Goal: Information Seeking & Learning: Check status

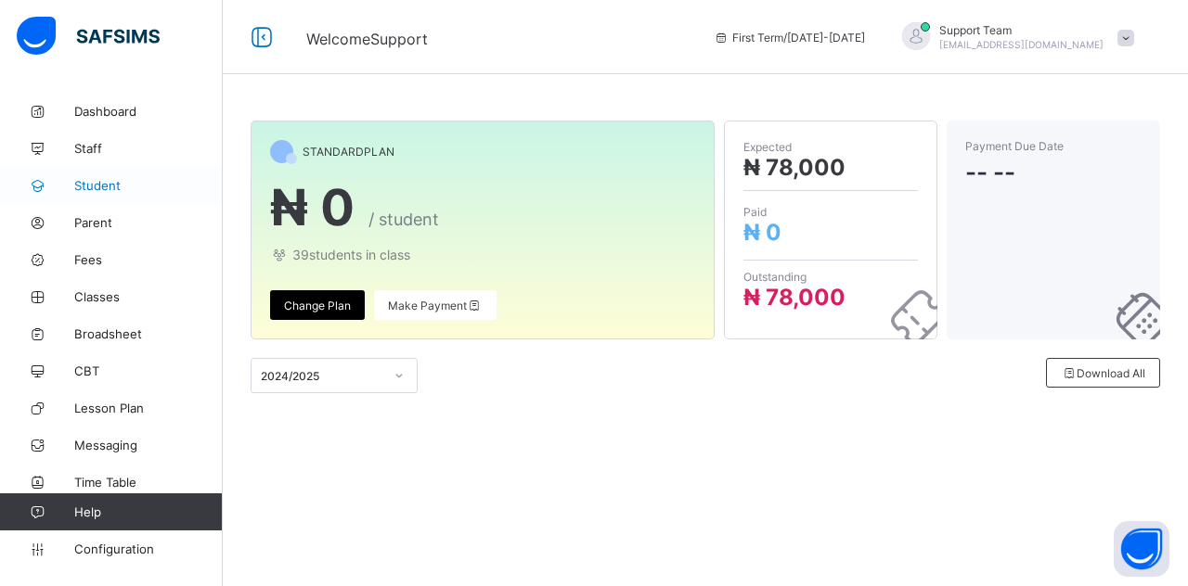
click at [119, 186] on span "Student" at bounding box center [148, 185] width 148 height 15
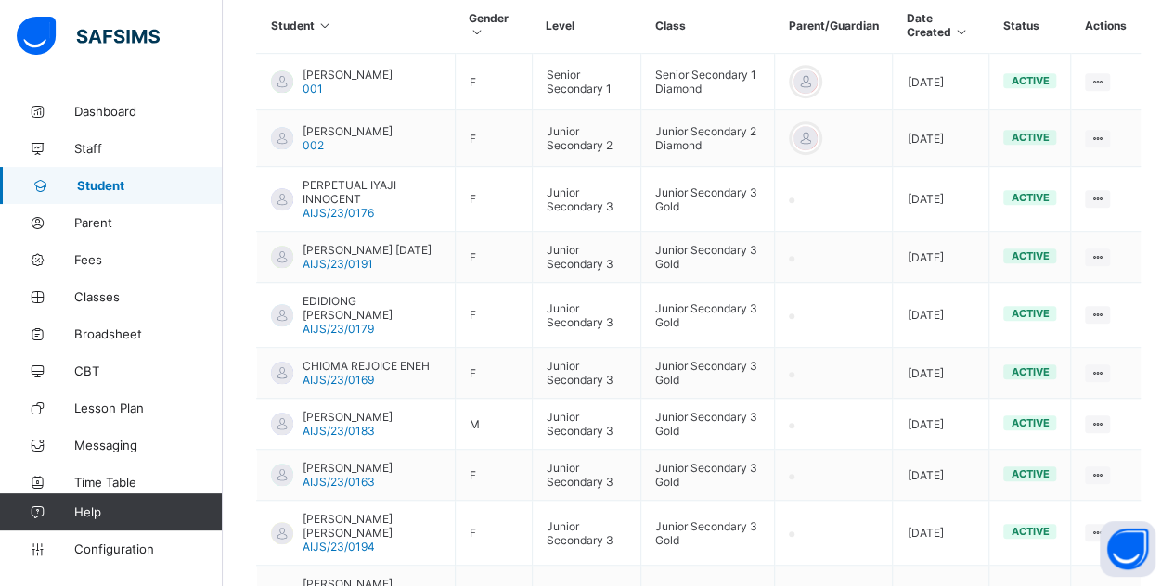
scroll to position [622, 0]
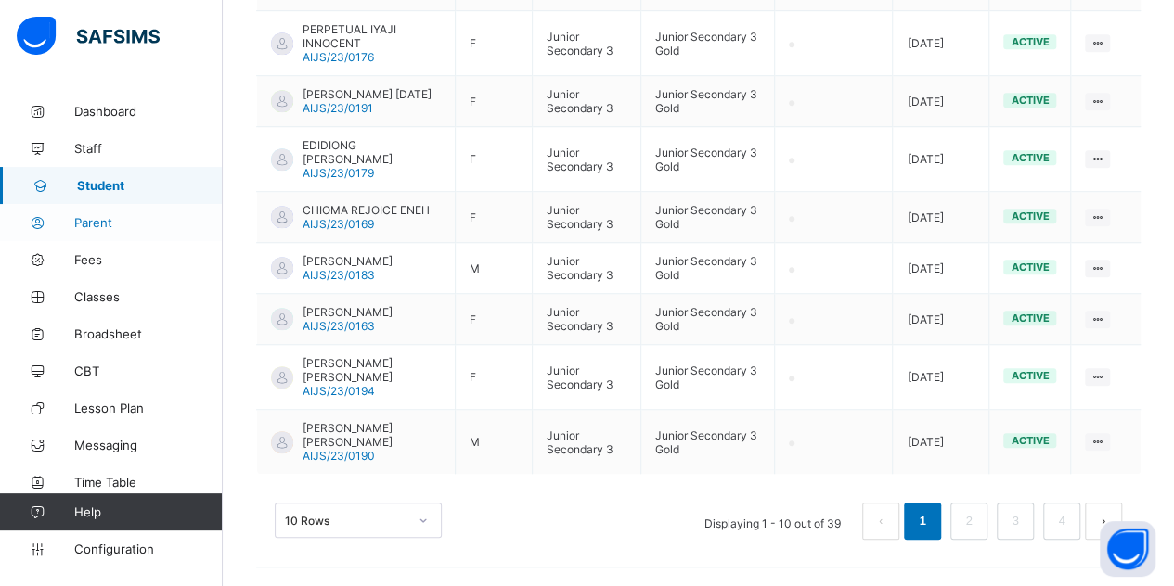
click at [104, 218] on span "Parent" at bounding box center [148, 222] width 148 height 15
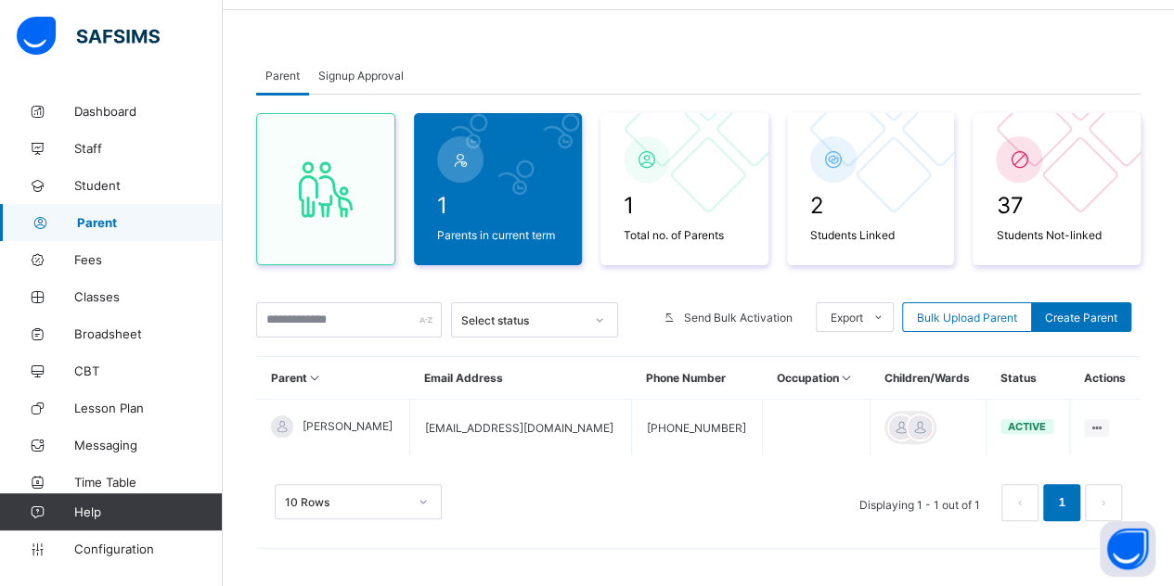
scroll to position [61, 0]
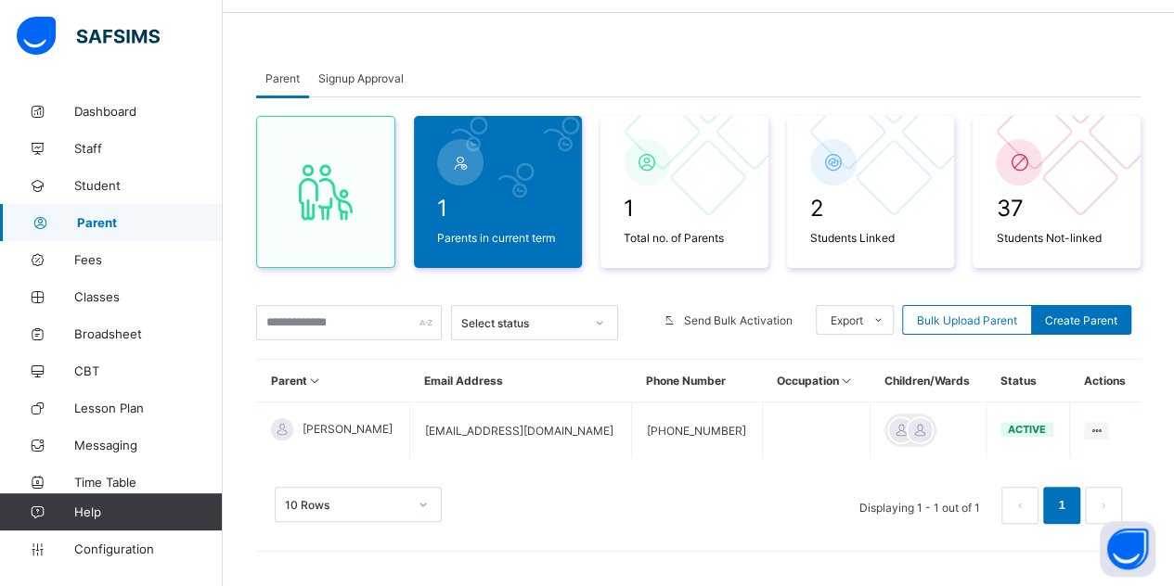
click at [369, 74] on span "Signup Approval" at bounding box center [360, 78] width 85 height 14
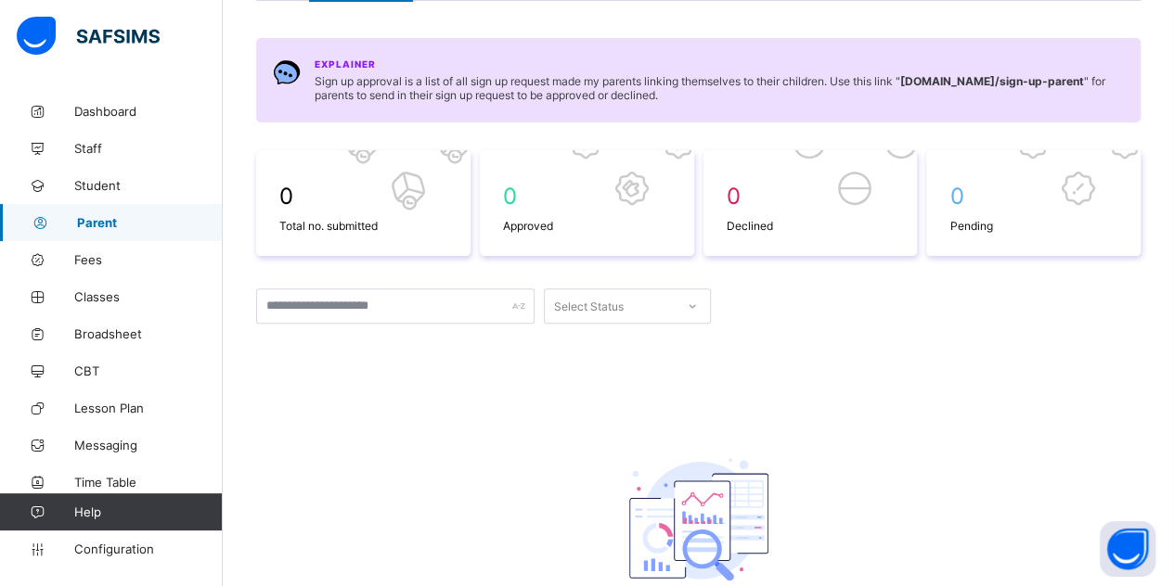
scroll to position [247, 0]
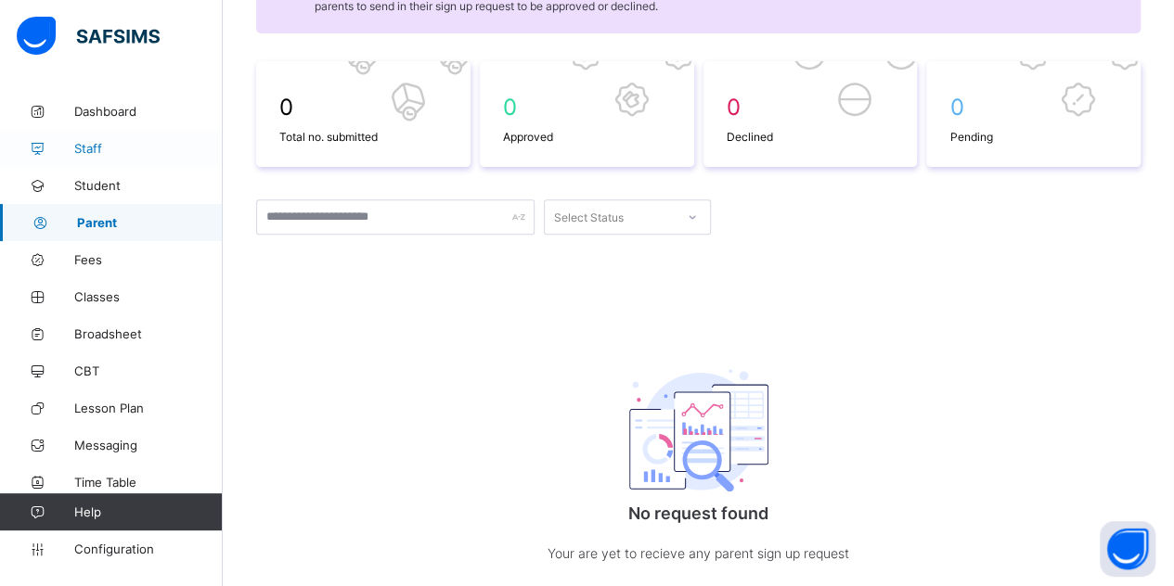
click at [96, 148] on span "Staff" at bounding box center [148, 148] width 148 height 15
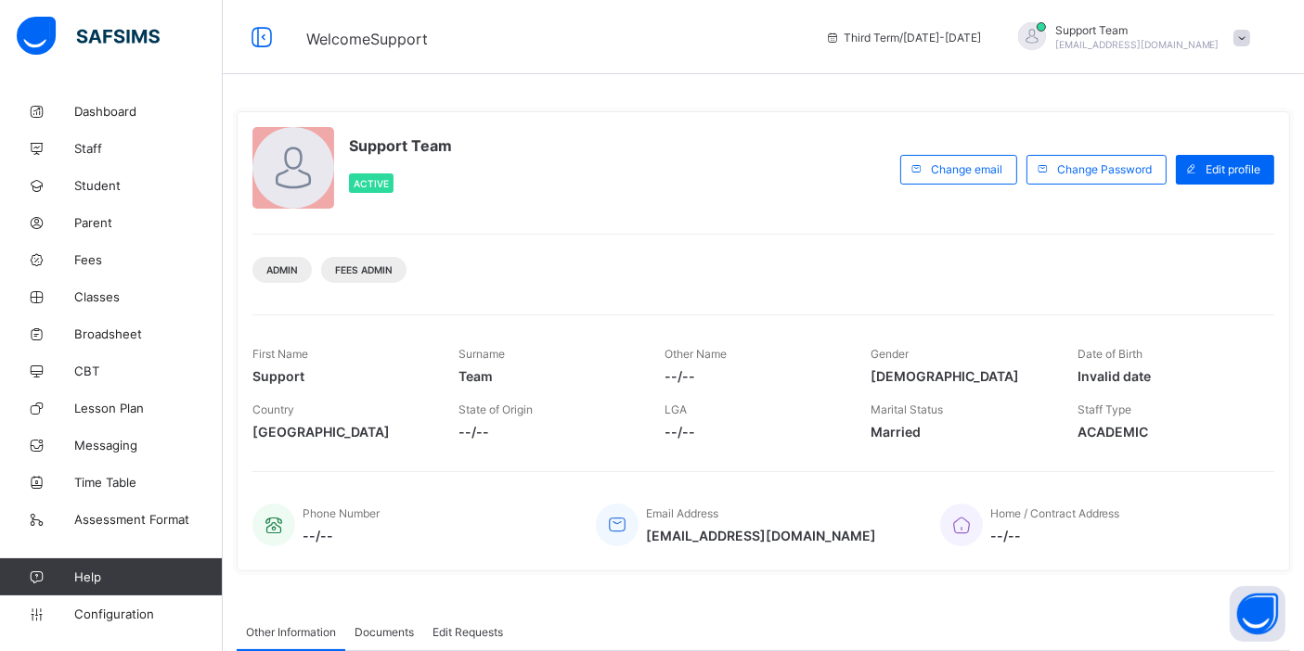
click at [109, 184] on span "Student" at bounding box center [148, 185] width 148 height 15
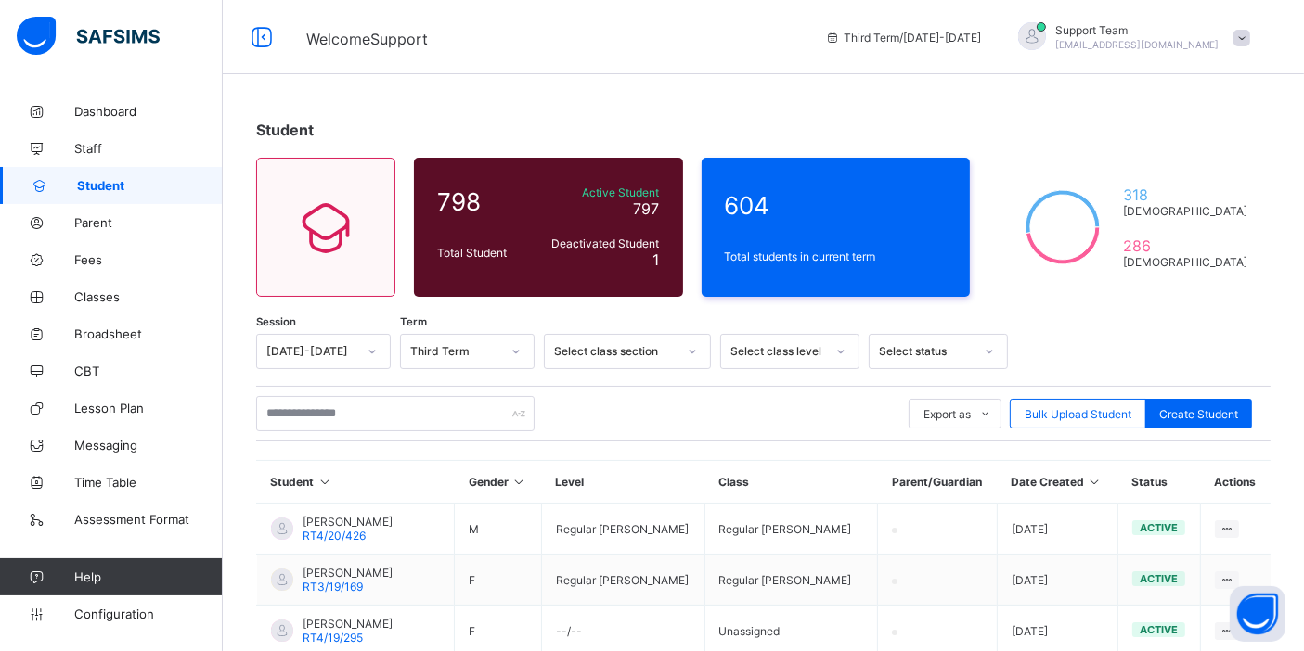
click at [1200, 28] on span "Support Team" at bounding box center [1137, 30] width 164 height 14
click at [1179, 189] on li "Subscription" at bounding box center [1189, 180] width 137 height 31
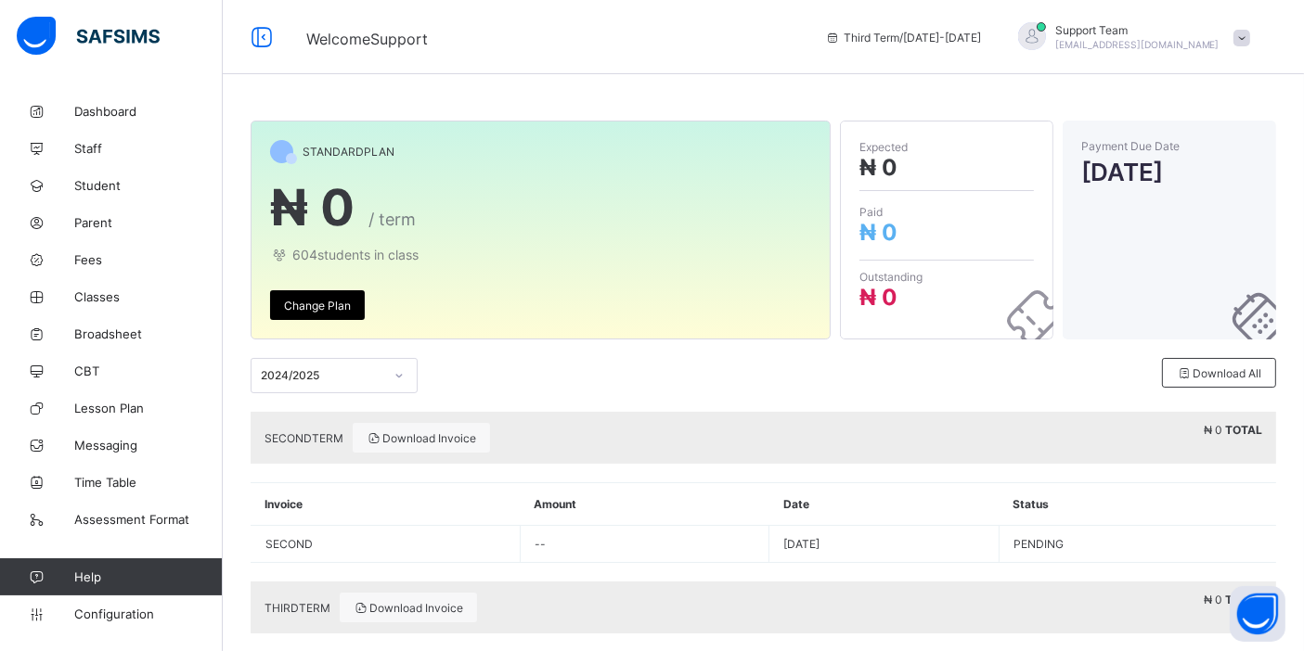
click at [1142, 36] on div "Support Team oluwatooni@flexisaf.com" at bounding box center [1137, 37] width 164 height 28
click at [328, 302] on span "Change Plan" at bounding box center [317, 306] width 67 height 14
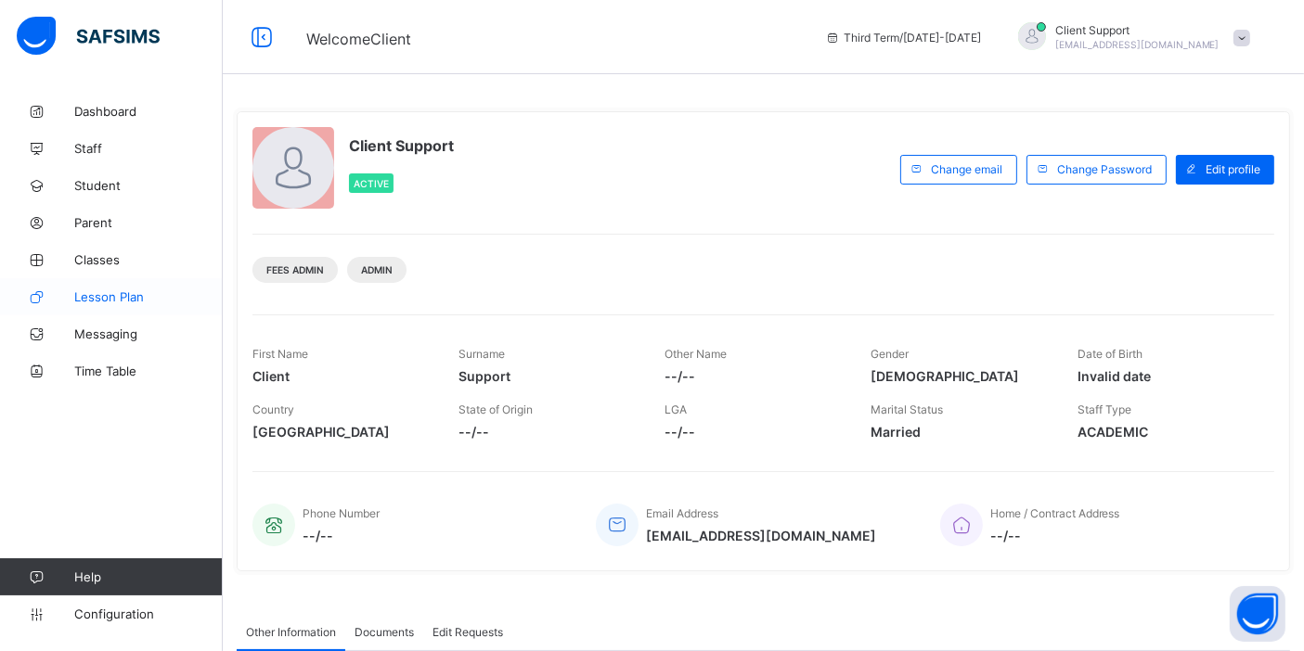
click at [111, 278] on link "Lesson Plan" at bounding box center [111, 296] width 223 height 37
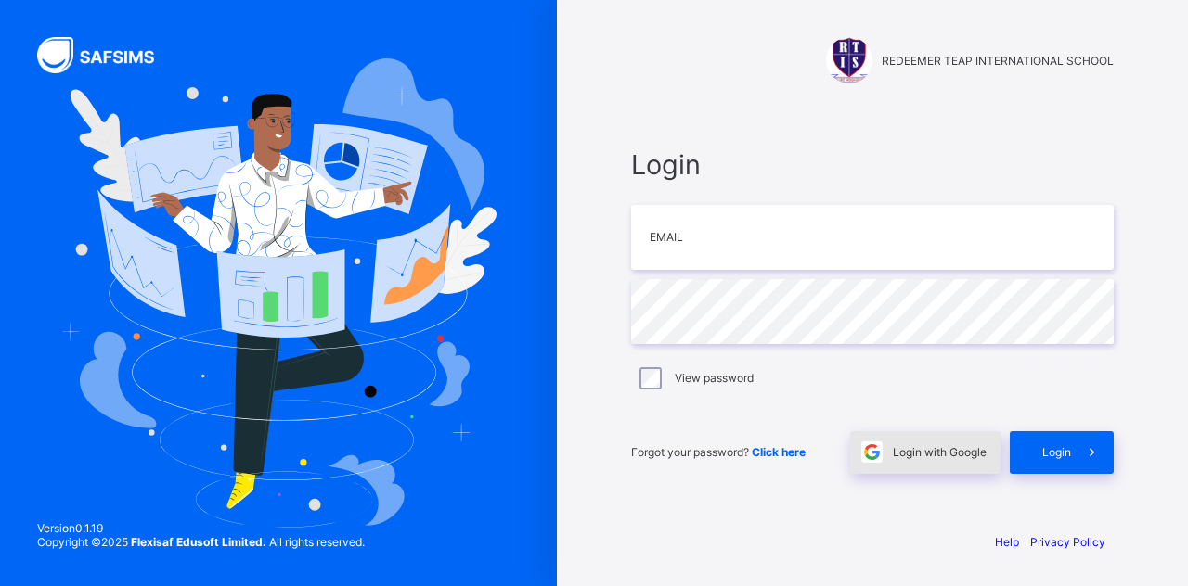
click at [922, 452] on span "Login with Google" at bounding box center [940, 452] width 94 height 14
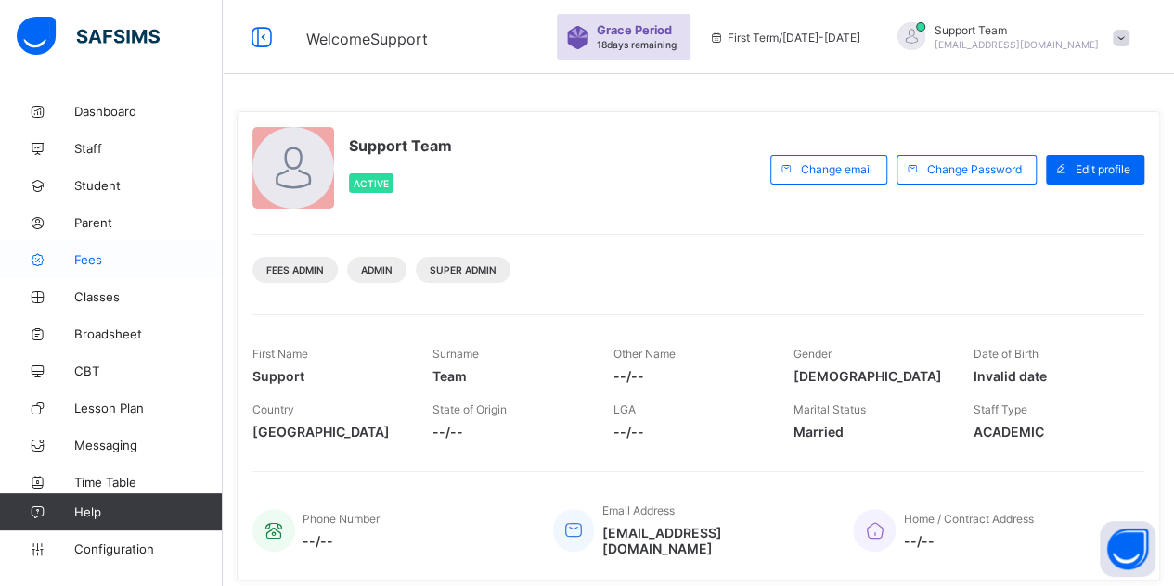
click at [116, 257] on span "Fees" at bounding box center [148, 259] width 148 height 15
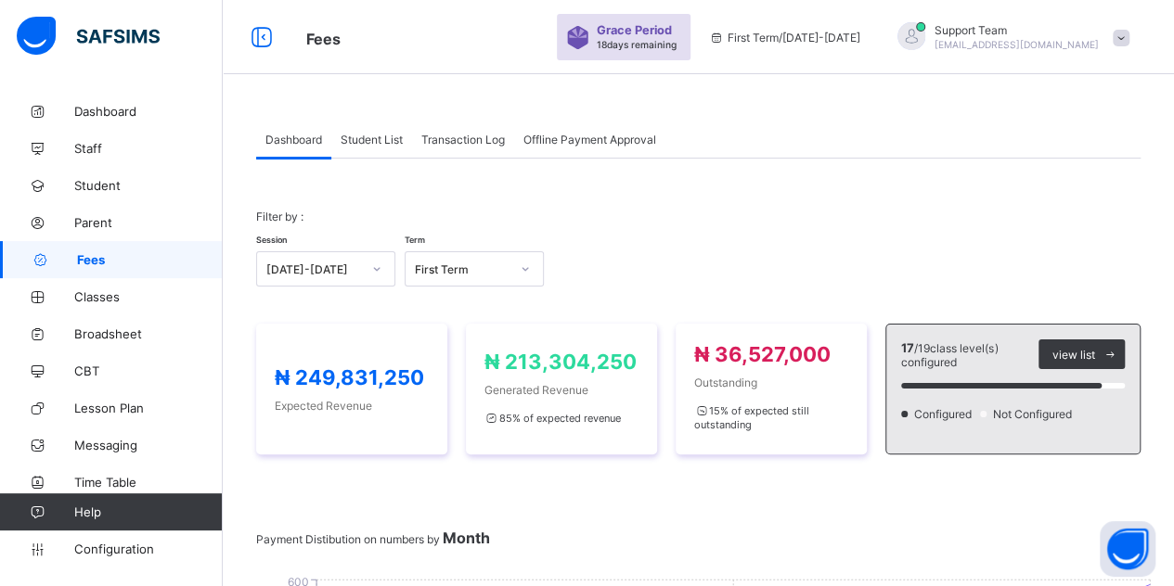
click at [493, 149] on div "Transaction Log" at bounding box center [463, 139] width 102 height 37
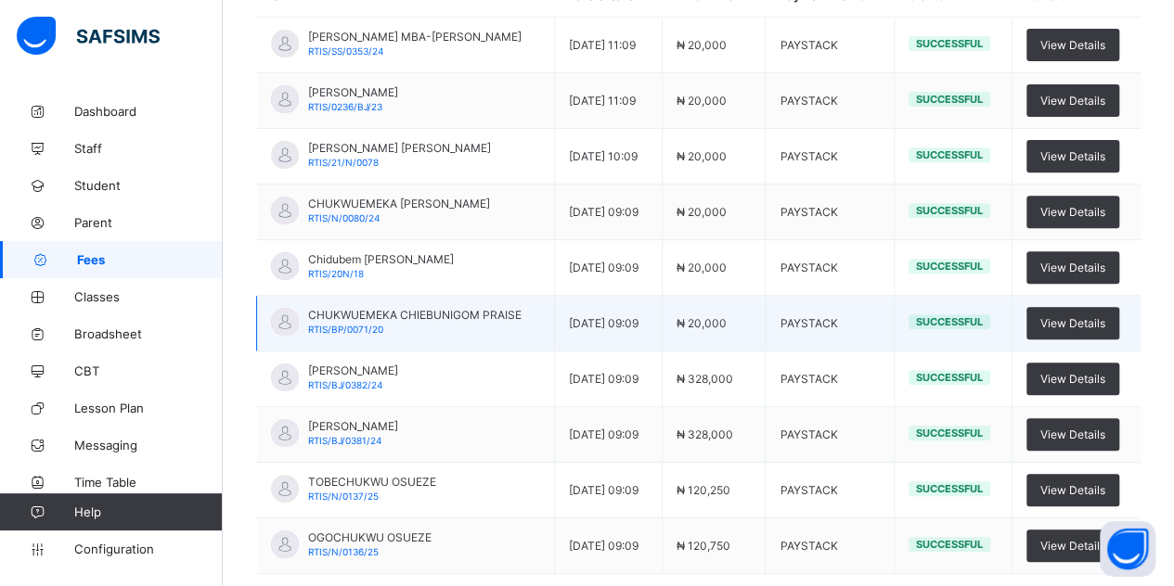
scroll to position [249, 0]
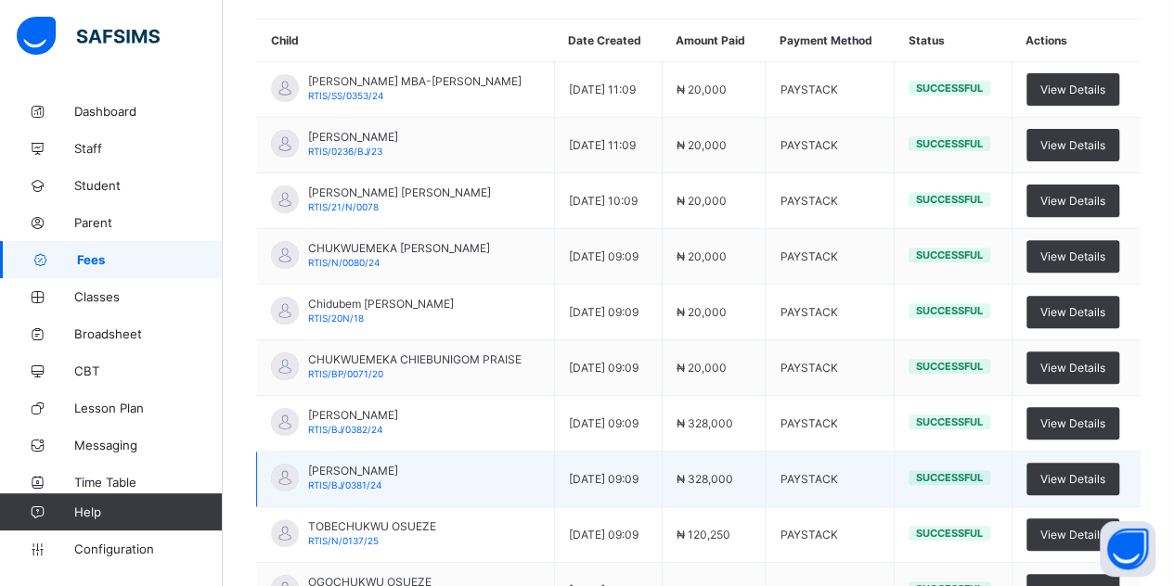
click at [255, 250] on div "Dashboard Student List Transaction Log Offline Payment Approval Transaction Log…" at bounding box center [698, 301] width 951 height 914
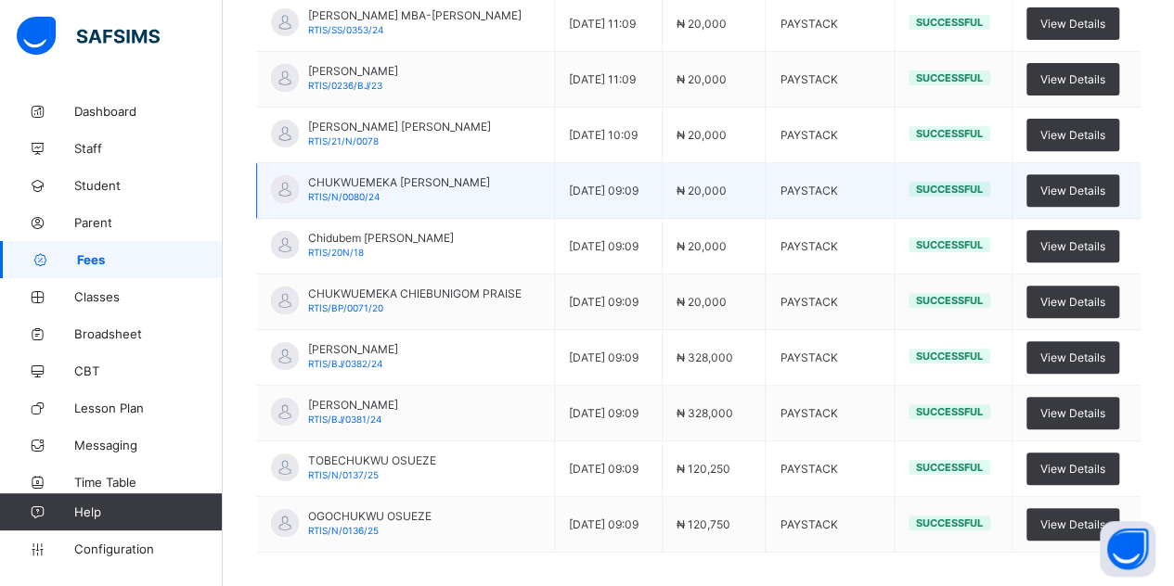
scroll to position [0, 0]
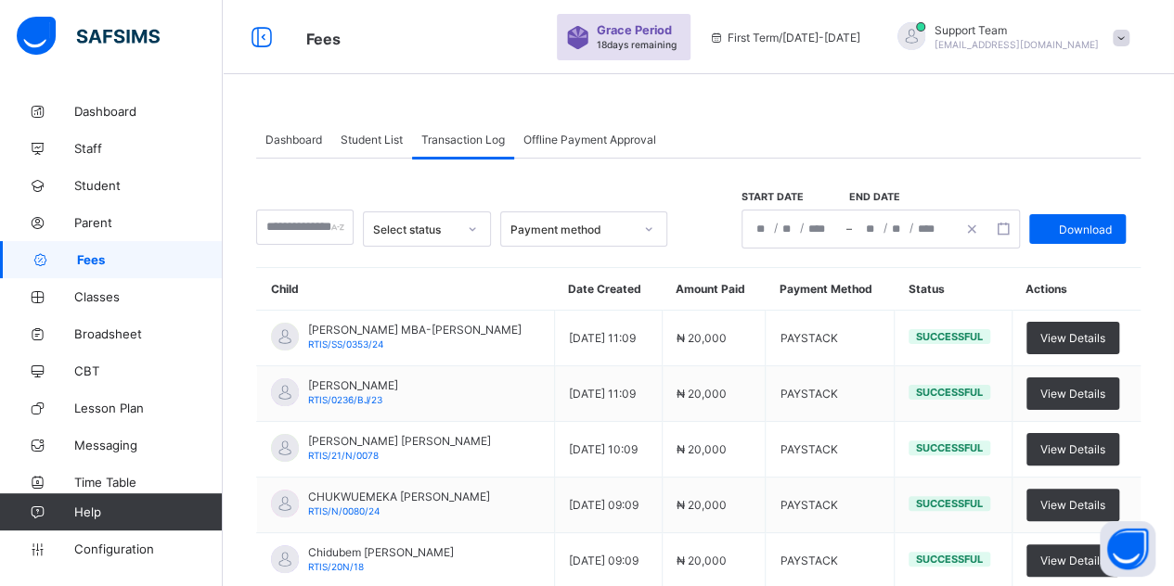
click at [279, 259] on div "Select status Payment method Start date End date / / – / / Download Child Date …" at bounding box center [698, 569] width 884 height 820
click at [299, 225] on input "text" at bounding box center [304, 227] width 97 height 35
paste input "**********"
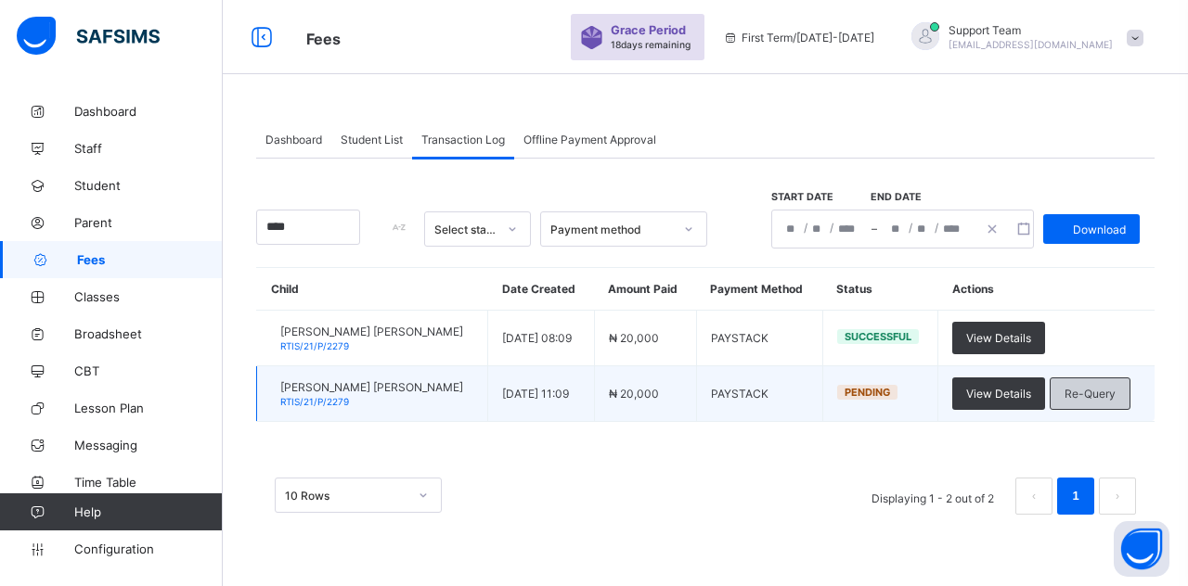
click at [1067, 391] on span "Re-Query" at bounding box center [1089, 394] width 51 height 14
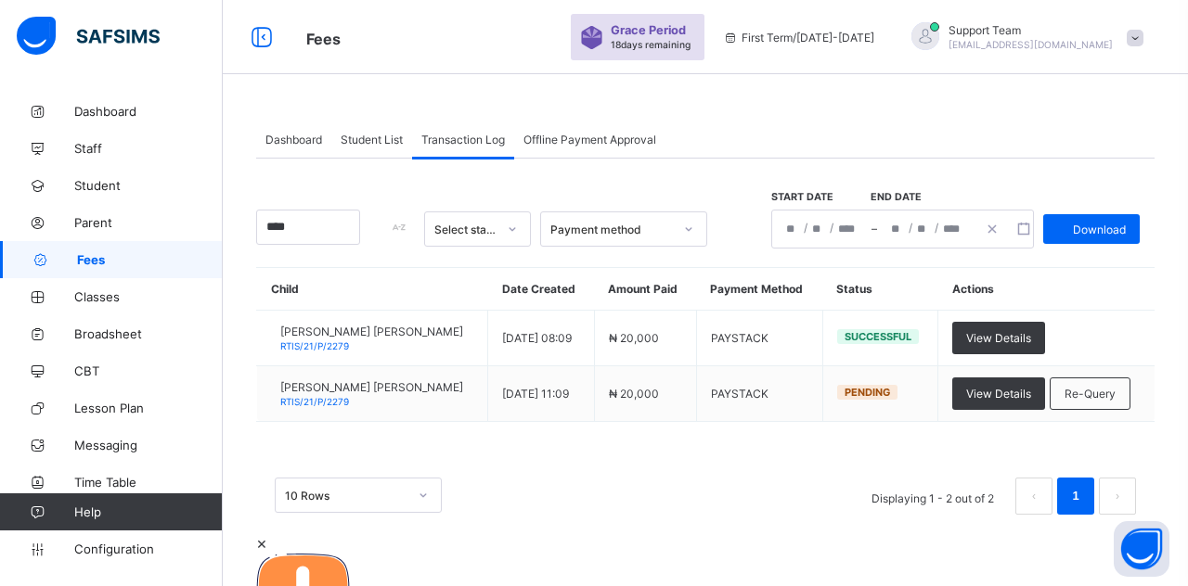
click at [267, 533] on span "×" at bounding box center [261, 542] width 11 height 19
click at [321, 232] on input "****" at bounding box center [308, 227] width 104 height 35
click at [294, 223] on input "****" at bounding box center [308, 227] width 104 height 35
drag, startPoint x: 314, startPoint y: 233, endPoint x: 246, endPoint y: 236, distance: 67.8
click at [246, 236] on div "Dashboard Student List Transaction Log Offline Payment Approval Transaction Log…" at bounding box center [705, 327] width 965 height 469
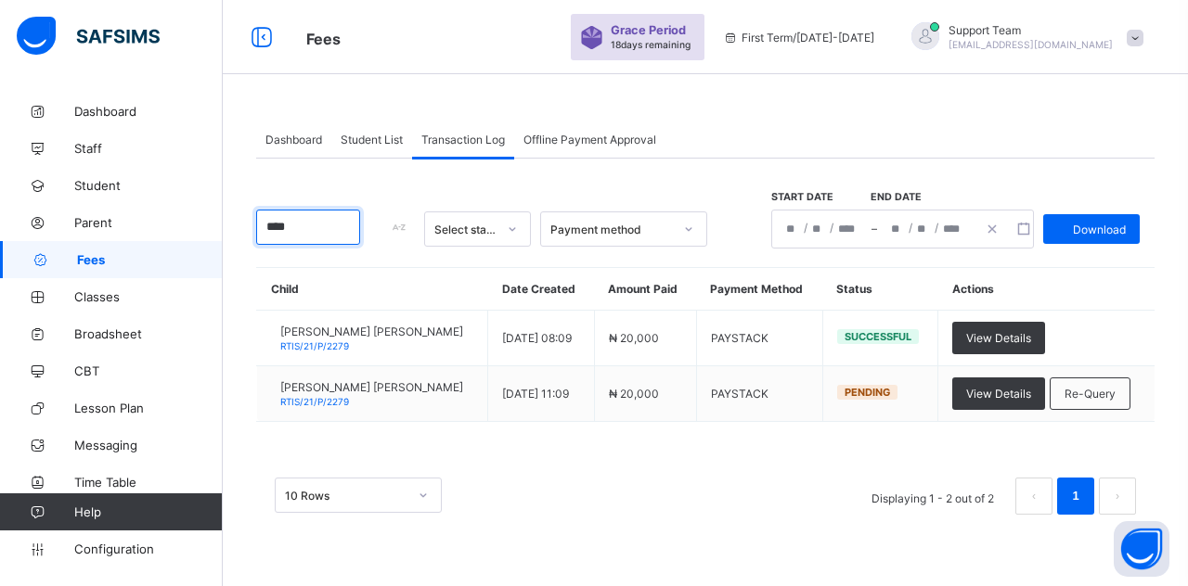
paste input "**********"
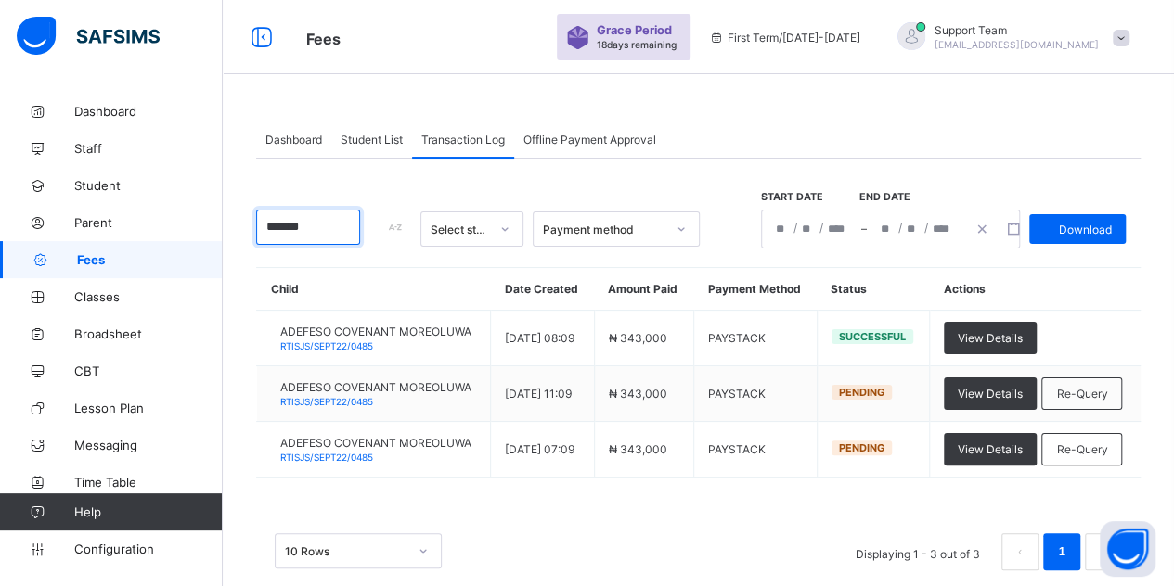
type input "*******"
